Goal: Task Accomplishment & Management: Manage account settings

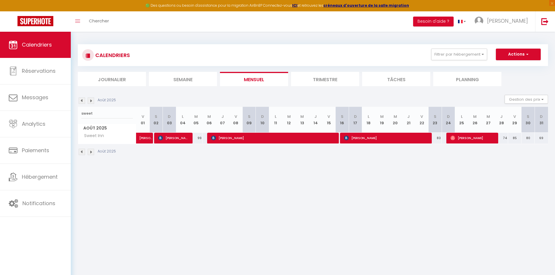
click at [87, 111] on input "sweet" at bounding box center [107, 113] width 52 height 10
click at [90, 100] on img at bounding box center [91, 101] width 6 height 6
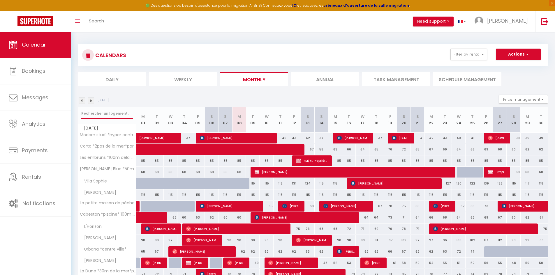
click at [92, 119] on input "text" at bounding box center [107, 113] width 52 height 10
type input "maison de la rade"
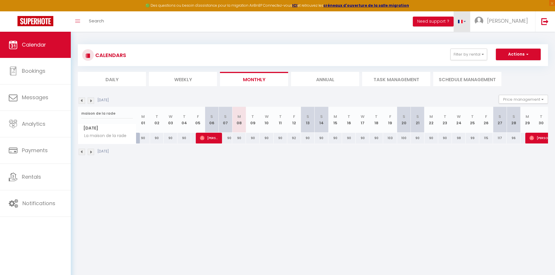
click at [462, 23] on span at bounding box center [460, 21] width 5 height 3
click at [453, 20] on button "Need support ?" at bounding box center [433, 22] width 41 height 10
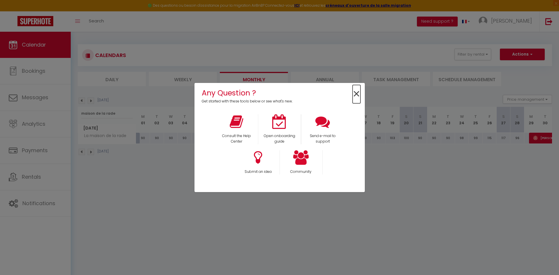
click at [353, 94] on span "×" at bounding box center [357, 94] width 8 height 18
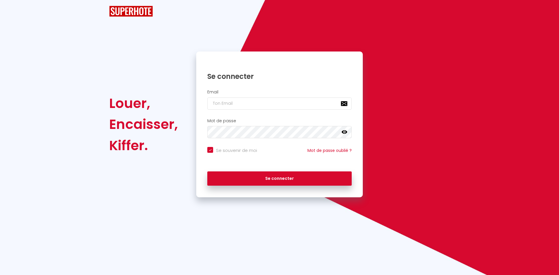
checkbox input "true"
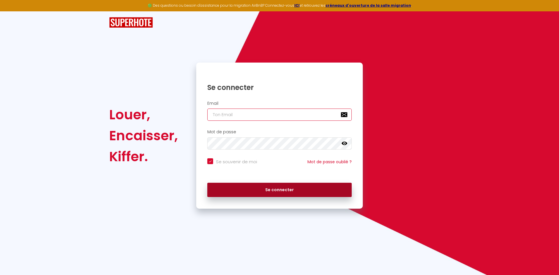
type input "[PERSON_NAME][EMAIL_ADDRESS][DOMAIN_NAME]"
click at [245, 190] on button "Se connecter" at bounding box center [279, 190] width 144 height 15
checkbox input "true"
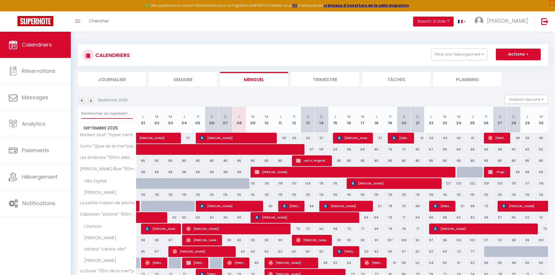
click at [110, 115] on input "text" at bounding box center [107, 113] width 52 height 10
type input "maison"
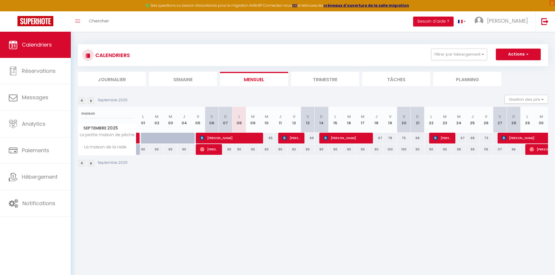
click at [432, 149] on div "90" at bounding box center [431, 149] width 14 height 11
type input "90"
select select "1"
type input "Lun 22 Septembre 2025"
type input "[DATE] Septembre 2025"
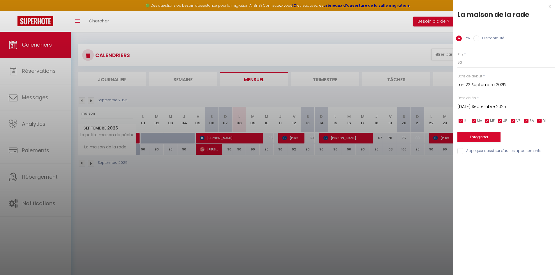
click at [484, 39] on label "Disponibilité" at bounding box center [491, 39] width 25 height 6
click at [479, 39] on input "Disponibilité" at bounding box center [476, 39] width 6 height 6
radio input "true"
radio input "false"
click at [481, 62] on select "Disponible Indisponible" at bounding box center [506, 62] width 98 height 11
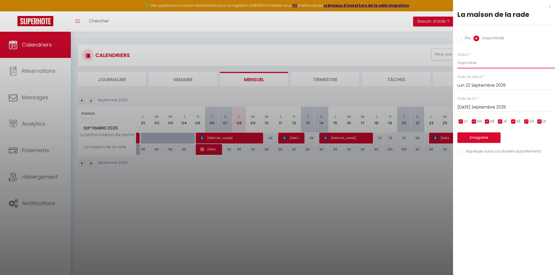
select select "0"
click at [457, 57] on select "Disponible Indisponible" at bounding box center [506, 62] width 98 height 11
click at [494, 106] on input "[DATE] Septembre 2025" at bounding box center [506, 108] width 98 height 8
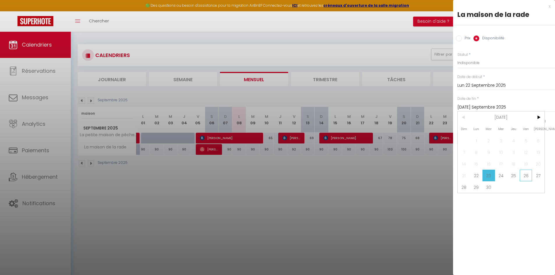
click at [524, 174] on span "26" at bounding box center [526, 176] width 13 height 12
type input "Ven 26 Septembre 2025"
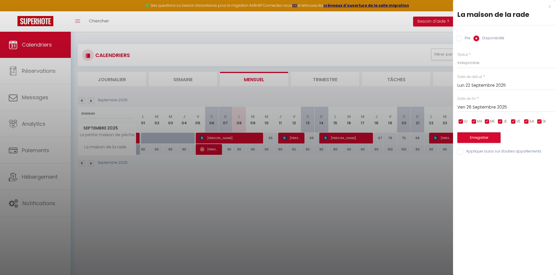
click at [490, 138] on button "Enregistrer" at bounding box center [478, 137] width 43 height 10
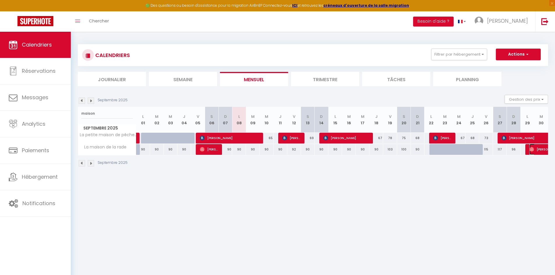
click at [535, 149] on span "[PERSON_NAME]" at bounding box center [556, 149] width 54 height 11
select select "OK"
select select "1"
select select "0"
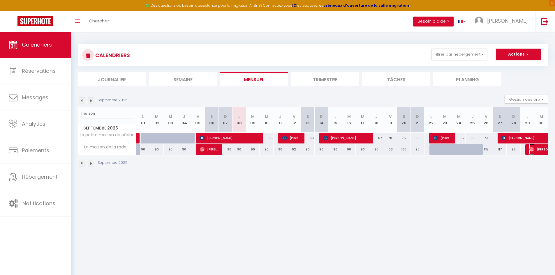
select select "1"
select select
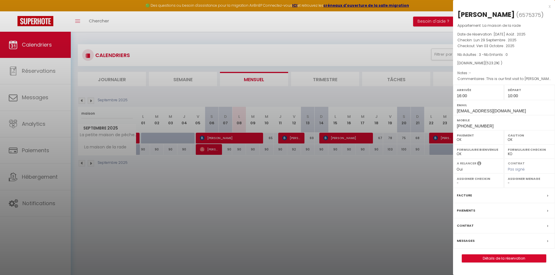
drag, startPoint x: 439, startPoint y: 172, endPoint x: 440, endPoint y: 168, distance: 3.9
click at [439, 171] on div at bounding box center [277, 137] width 555 height 275
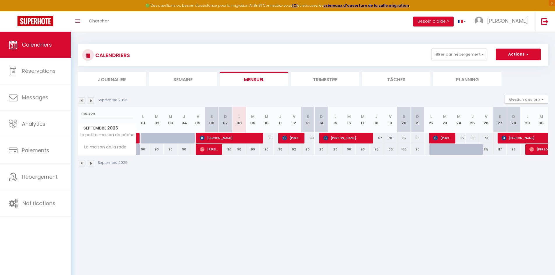
click at [485, 149] on div "115" at bounding box center [486, 149] width 14 height 11
select select "1"
type input "Ven 26 Septembre 2025"
type input "[PERSON_NAME] 27 Septembre 2025"
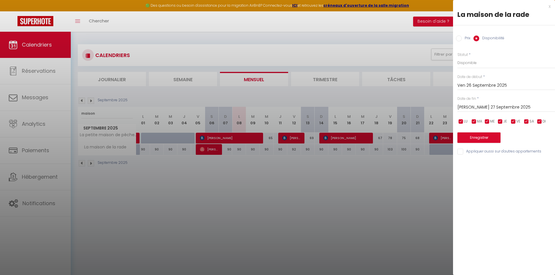
click at [471, 105] on input "[PERSON_NAME] 27 Septembre 2025" at bounding box center [506, 108] width 98 height 8
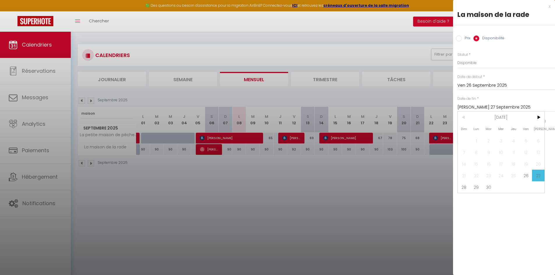
click at [471, 105] on input "[PERSON_NAME] 27 Septembre 2025" at bounding box center [506, 108] width 98 height 8
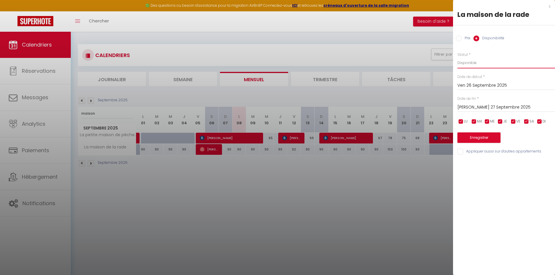
click at [470, 63] on select "Disponible Indisponible" at bounding box center [506, 62] width 98 height 11
select select "0"
click at [457, 57] on select "Disponible Indisponible" at bounding box center [506, 62] width 98 height 11
click at [488, 137] on button "Enregistrer" at bounding box center [478, 137] width 43 height 10
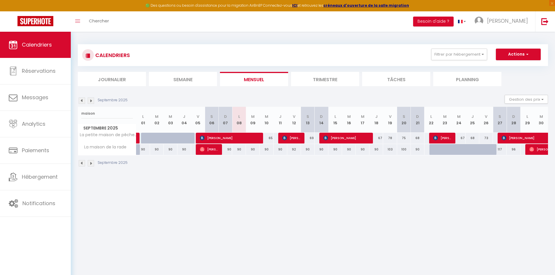
click at [92, 100] on img at bounding box center [91, 101] width 6 height 6
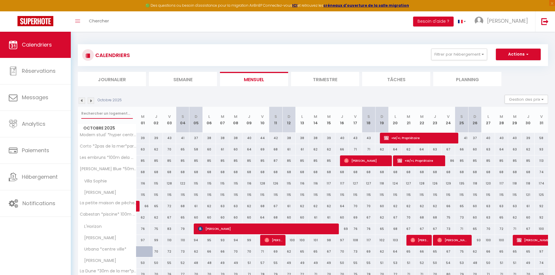
drag, startPoint x: 98, startPoint y: 112, endPoint x: 98, endPoint y: 107, distance: 5.8
click at [98, 111] on input "text" at bounding box center [107, 113] width 52 height 10
type input "maison"
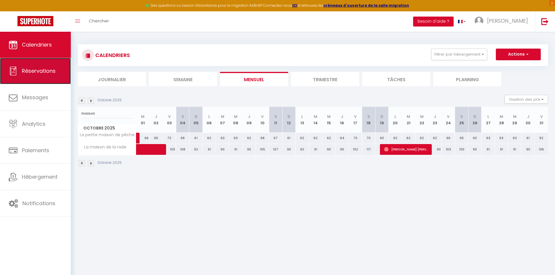
click at [38, 65] on link "Réservations" at bounding box center [35, 71] width 71 height 26
select select "not_cancelled"
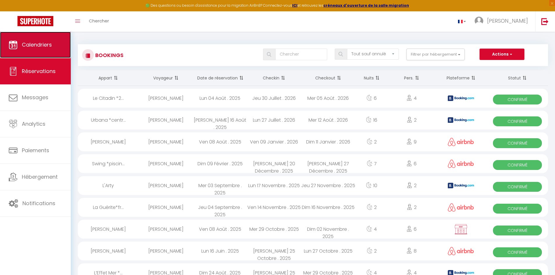
click at [35, 48] on link "Calendriers" at bounding box center [35, 45] width 71 height 26
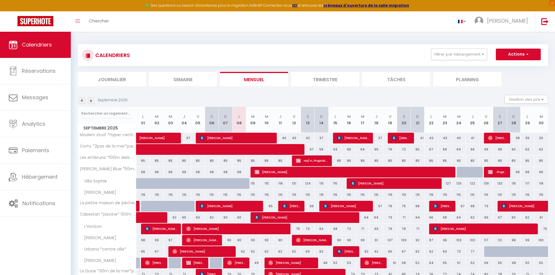
click at [79, 103] on img at bounding box center [82, 101] width 6 height 6
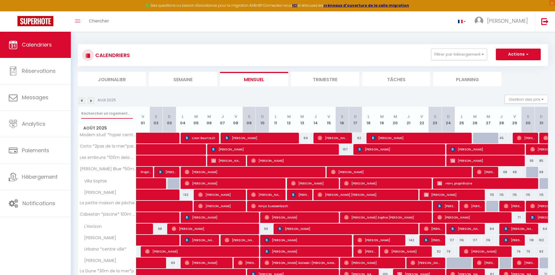
click at [100, 111] on input "text" at bounding box center [107, 113] width 52 height 10
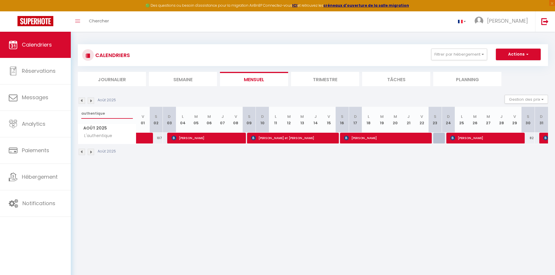
click at [105, 114] on input "authentique" at bounding box center [107, 113] width 52 height 10
type input "abris"
